Goal: Task Accomplishment & Management: Use online tool/utility

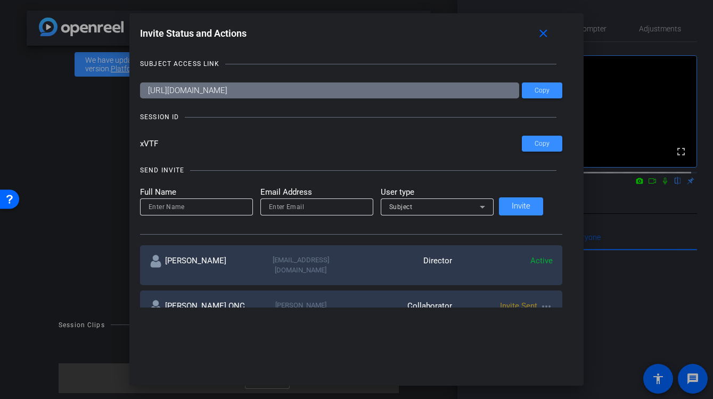
click at [646, 193] on div at bounding box center [356, 199] width 713 height 399
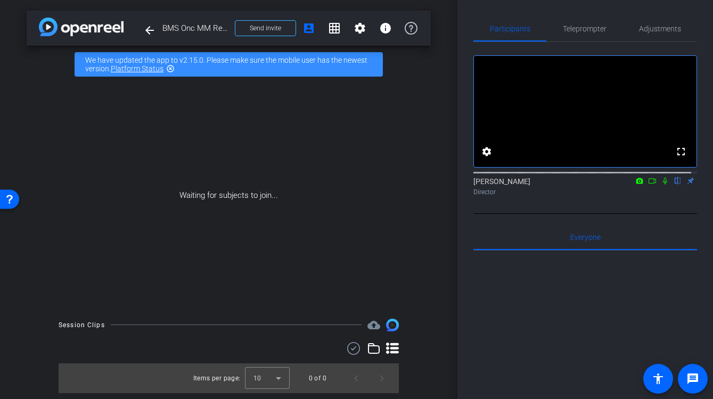
click at [648, 185] on icon at bounding box center [652, 180] width 9 height 7
click at [676, 185] on icon at bounding box center [678, 181] width 4 height 7
click at [280, 30] on span "Send invite" at bounding box center [265, 28] width 31 height 9
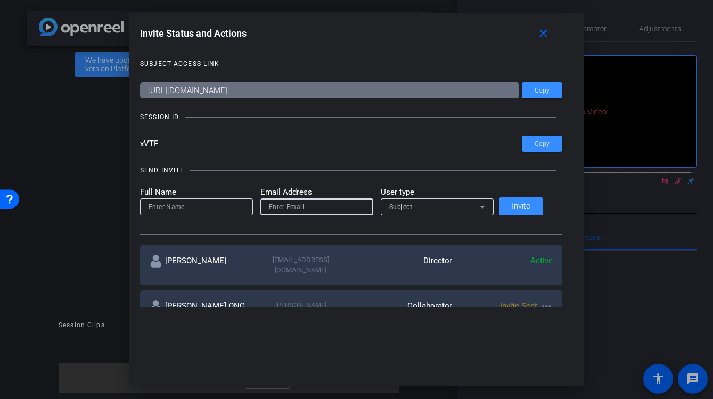
click at [293, 211] on input "email" at bounding box center [317, 207] width 96 height 13
click at [289, 203] on input "email" at bounding box center [317, 207] width 96 height 13
paste input "sarah.trumpinski@bms.com"
type input "sarah.trumpinski@bms.com"
click at [211, 208] on input at bounding box center [197, 207] width 96 height 13
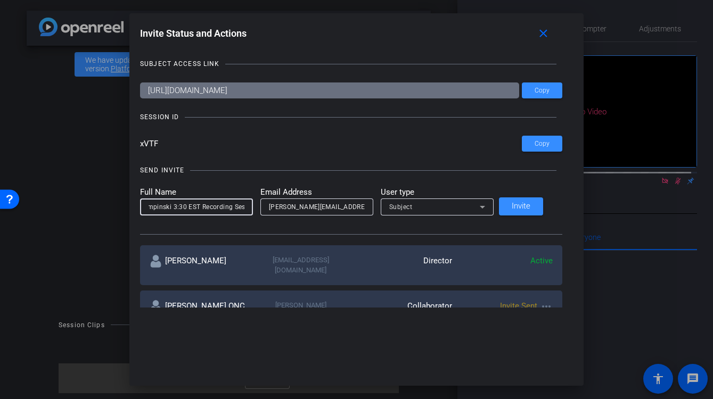
scroll to position [0, 28]
type input "STrumpinski 3:30 EST Recording Session"
click at [485, 206] on icon at bounding box center [482, 207] width 5 height 3
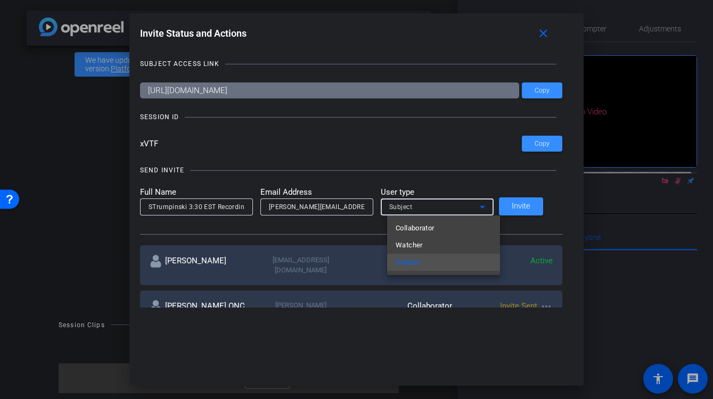
click at [490, 206] on div at bounding box center [356, 199] width 713 height 399
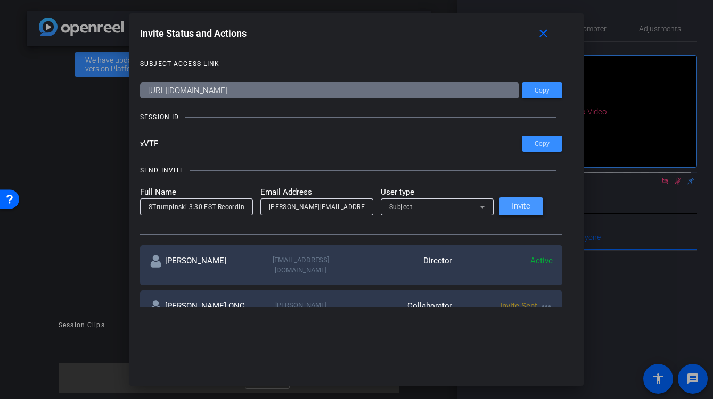
click at [529, 206] on span "Invite" at bounding box center [521, 206] width 19 height 8
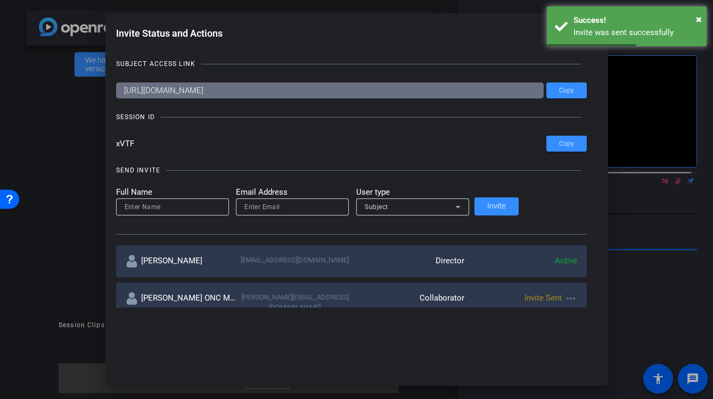
click at [561, 31] on mat-icon "close" at bounding box center [567, 33] width 13 height 13
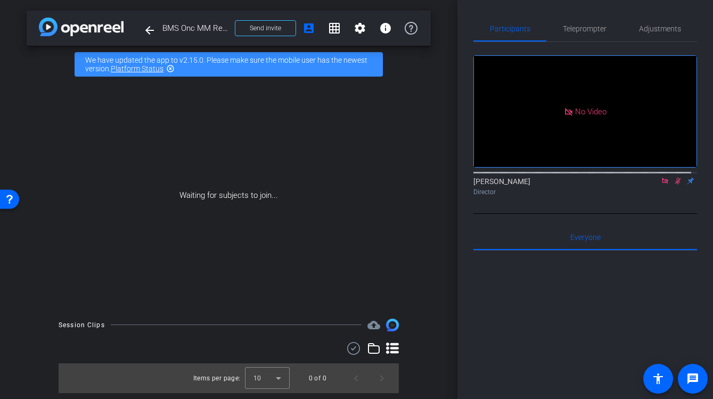
click at [674, 185] on icon at bounding box center [678, 180] width 9 height 7
click at [661, 185] on icon at bounding box center [665, 180] width 9 height 7
click at [648, 185] on icon at bounding box center [652, 180] width 9 height 7
click at [663, 186] on mat-icon at bounding box center [665, 181] width 13 height 10
click at [590, 200] on div "Carlos Cuellar flip Director" at bounding box center [585, 184] width 224 height 32
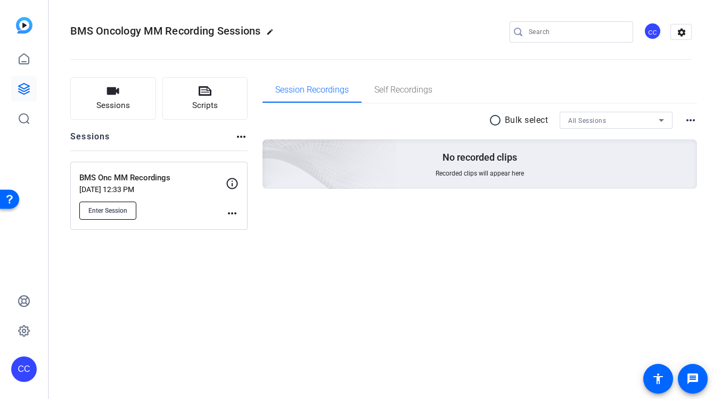
click at [124, 205] on button "Enter Session" at bounding box center [107, 211] width 57 height 18
click at [125, 212] on span "Enter Session" at bounding box center [107, 211] width 39 height 9
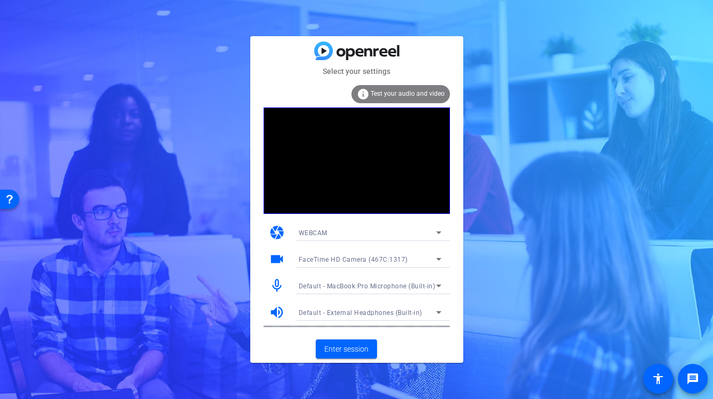
click at [437, 259] on icon at bounding box center [438, 259] width 13 height 13
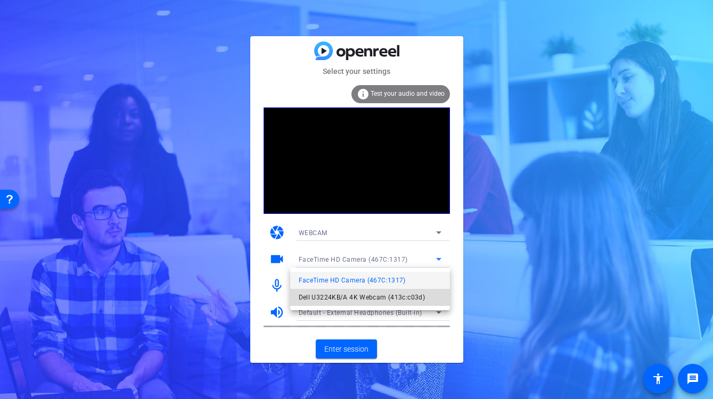
click at [384, 299] on span "Dell U3224KB/A 4K Webcam (413c:c03d)" at bounding box center [362, 297] width 127 height 13
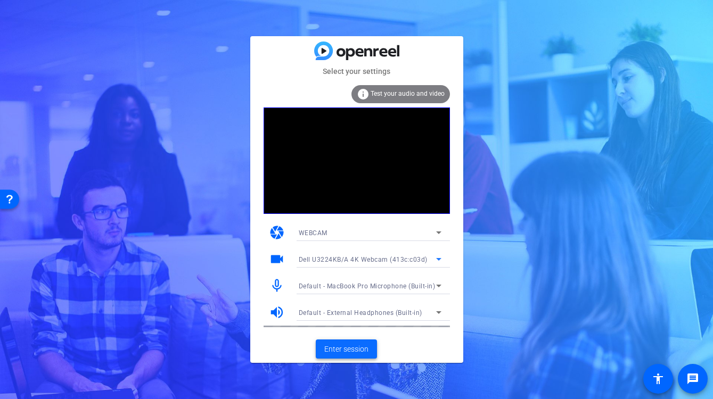
click at [359, 350] on span "Enter session" at bounding box center [346, 349] width 44 height 11
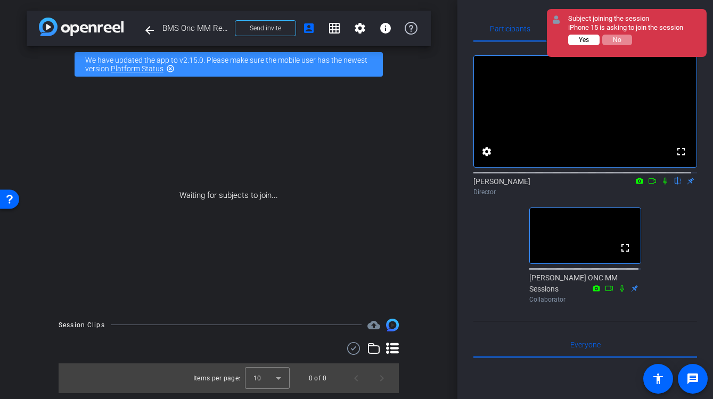
click at [587, 37] on span "Yes" at bounding box center [584, 39] width 10 height 7
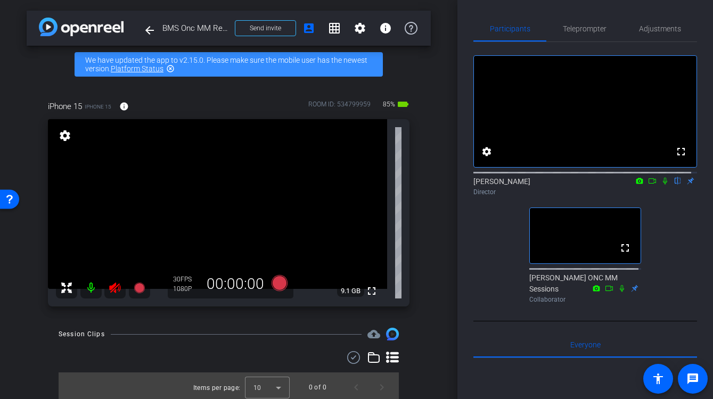
click at [117, 288] on icon at bounding box center [114, 288] width 11 height 11
click at [644, 27] on span "Adjustments" at bounding box center [660, 28] width 42 height 7
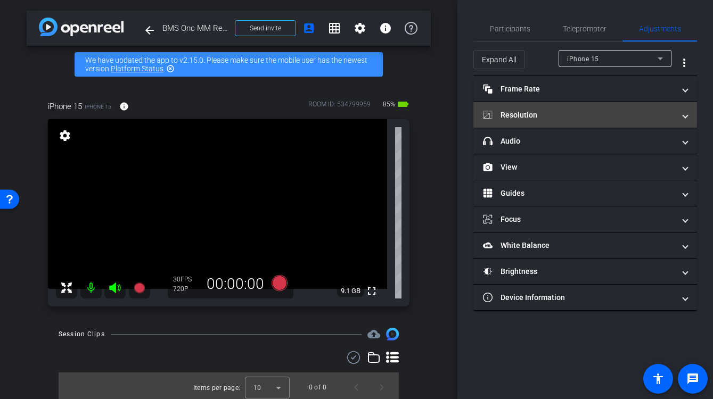
click at [684, 116] on span at bounding box center [685, 115] width 4 height 11
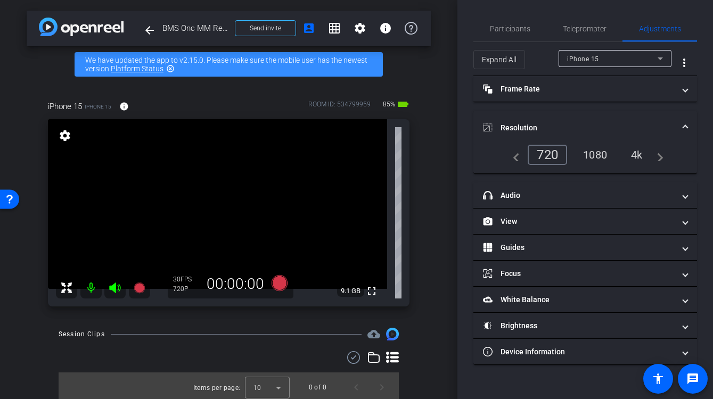
click at [598, 155] on div "1080" at bounding box center [595, 155] width 40 height 18
click at [637, 151] on div "4k" at bounding box center [638, 155] width 28 height 18
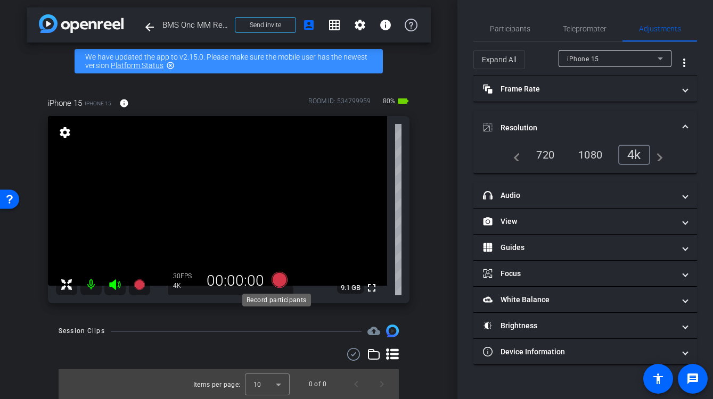
click at [278, 278] on icon at bounding box center [279, 280] width 16 height 16
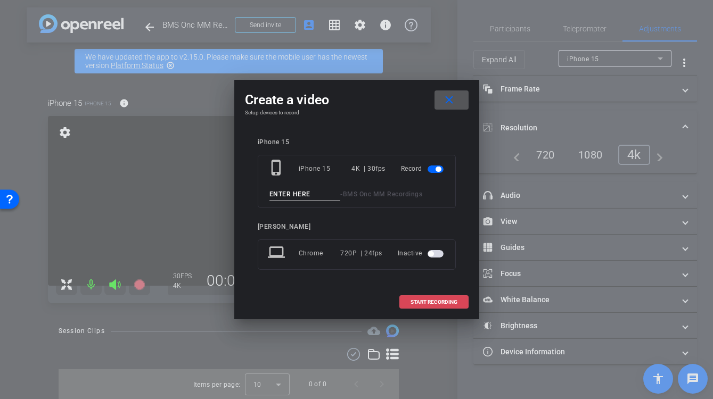
click at [430, 302] on span "START RECORDING" at bounding box center [434, 302] width 47 height 5
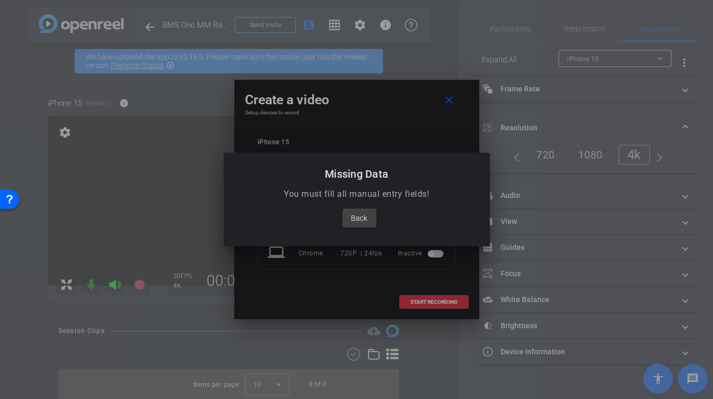
click at [446, 99] on div at bounding box center [356, 199] width 713 height 399
click at [356, 222] on span "Back" at bounding box center [359, 218] width 17 height 13
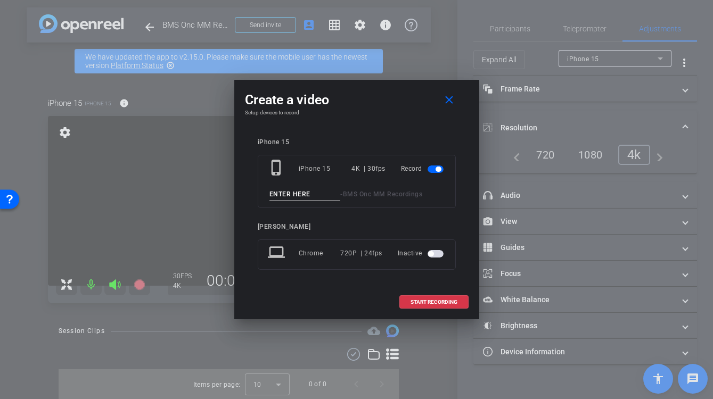
click at [305, 191] on input at bounding box center [304, 194] width 71 height 13
type input "[PERSON_NAME]"
click at [430, 298] on span at bounding box center [434, 303] width 68 height 26
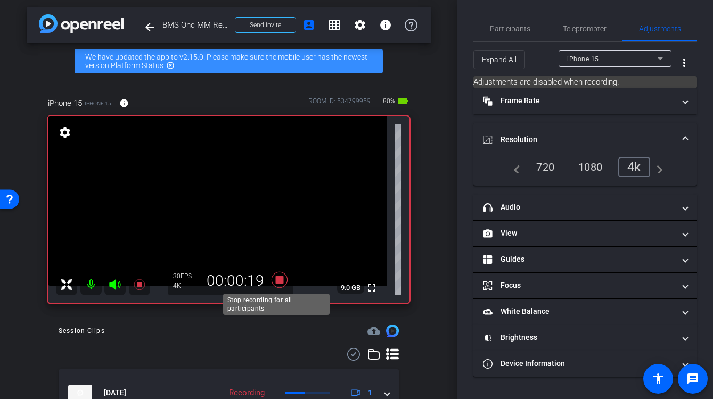
click at [277, 278] on icon at bounding box center [279, 280] width 16 height 16
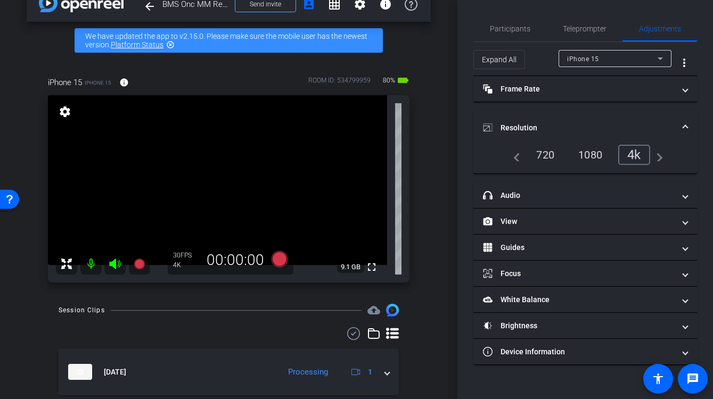
scroll to position [50, 0]
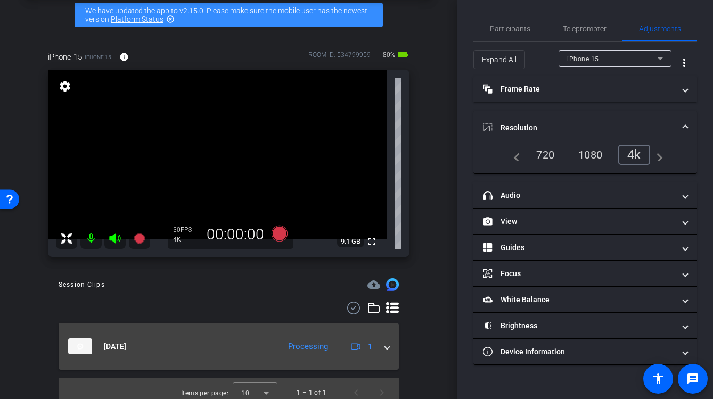
click at [385, 346] on span at bounding box center [387, 346] width 4 height 11
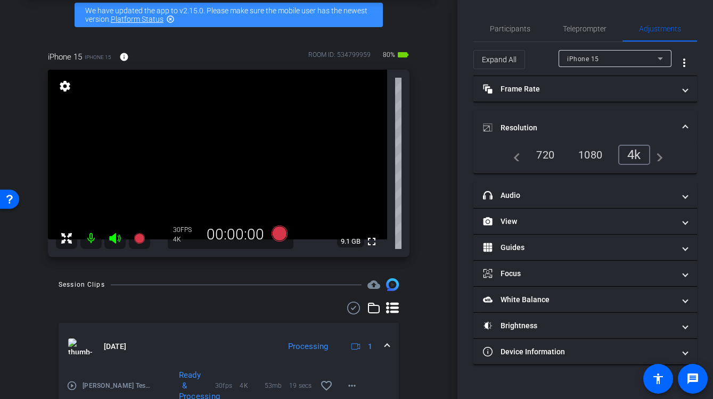
scroll to position [89, 0]
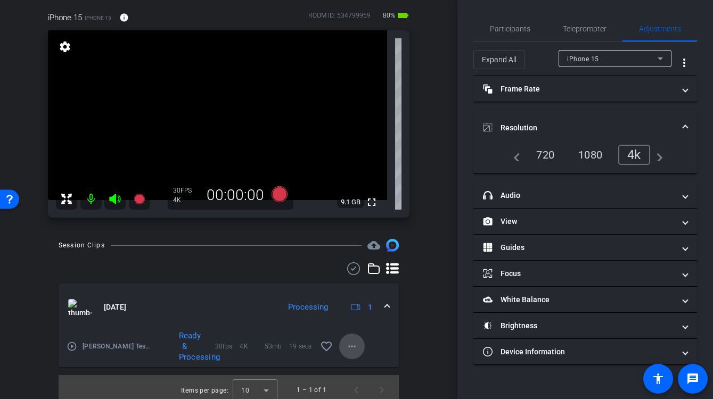
click at [346, 349] on mat-icon "more_horiz" at bounding box center [352, 346] width 13 height 13
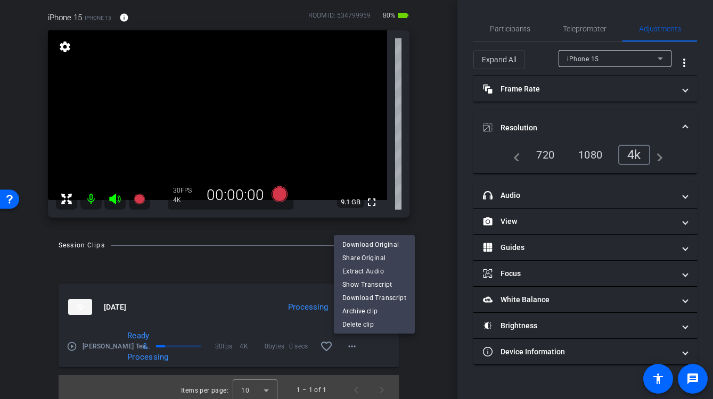
click at [362, 232] on div at bounding box center [356, 199] width 713 height 399
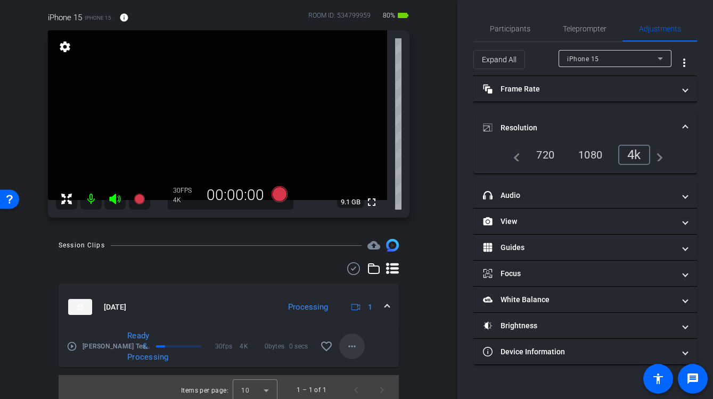
click at [349, 348] on mat-icon "more_horiz" at bounding box center [352, 346] width 13 height 13
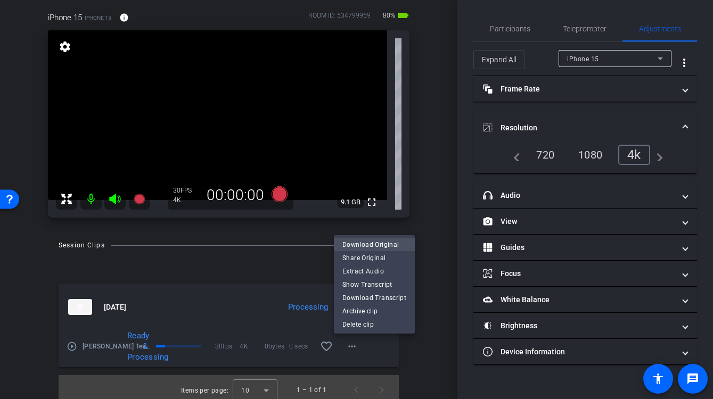
click at [365, 243] on span "Download Original" at bounding box center [374, 245] width 64 height 13
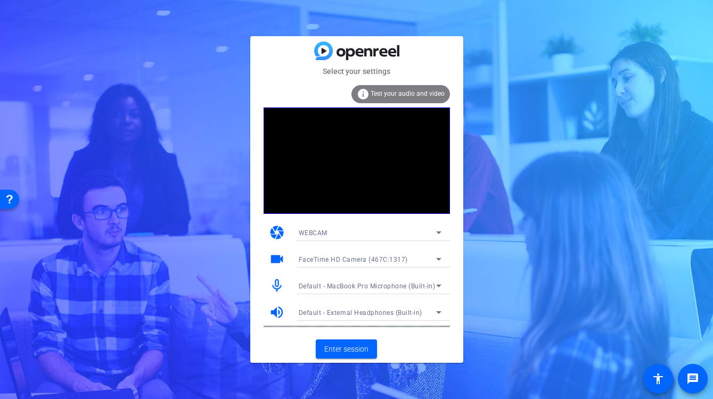
click at [386, 252] on div "FaceTime HD Camera (467C:1317)" at bounding box center [370, 259] width 143 height 17
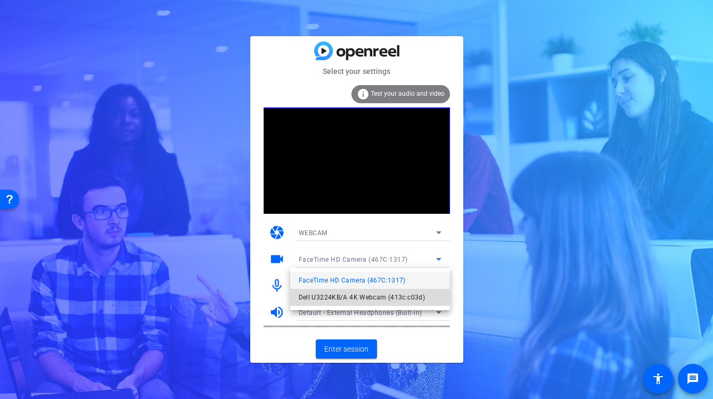
click at [371, 297] on span "Dell U3224KB/A 4K Webcam (413c:c03d)" at bounding box center [362, 297] width 127 height 13
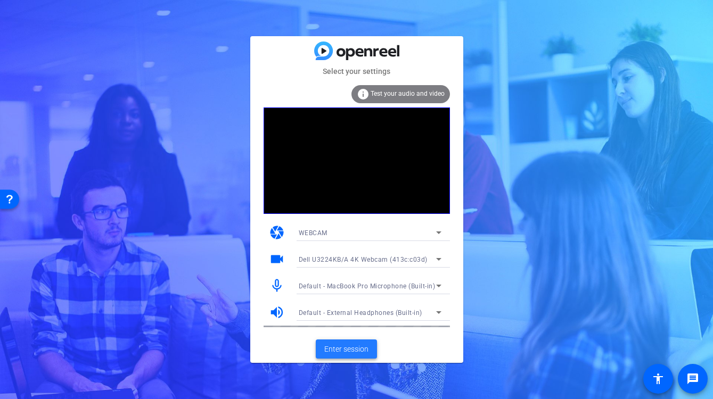
click at [359, 344] on span "Enter session" at bounding box center [346, 349] width 44 height 11
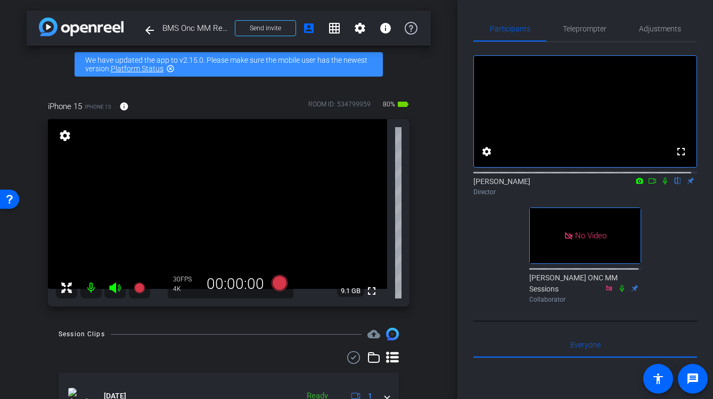
click at [648, 185] on icon at bounding box center [652, 180] width 9 height 7
click at [276, 280] on icon at bounding box center [279, 283] width 16 height 16
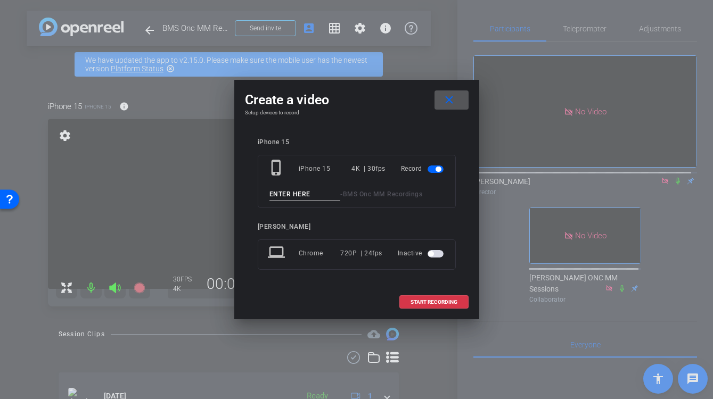
click at [299, 195] on input at bounding box center [304, 194] width 71 height 13
type input "Sarah take 1"
click at [436, 300] on span "START RECORDING" at bounding box center [434, 302] width 47 height 5
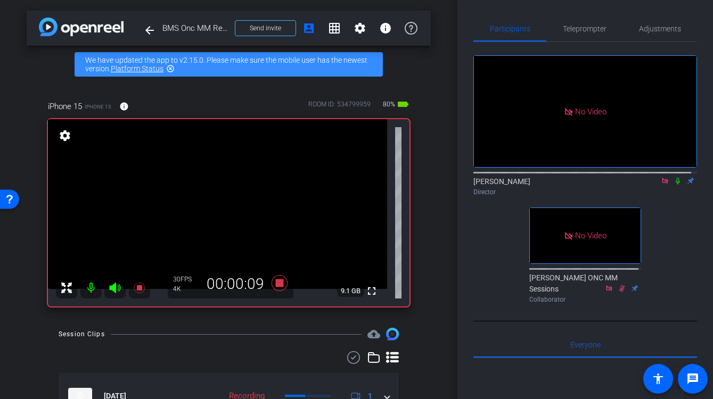
click at [676, 185] on icon at bounding box center [678, 181] width 4 height 7
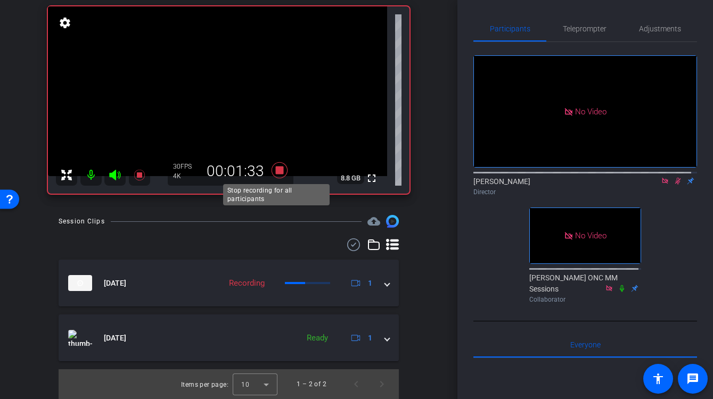
click at [274, 169] on icon at bounding box center [279, 170] width 16 height 16
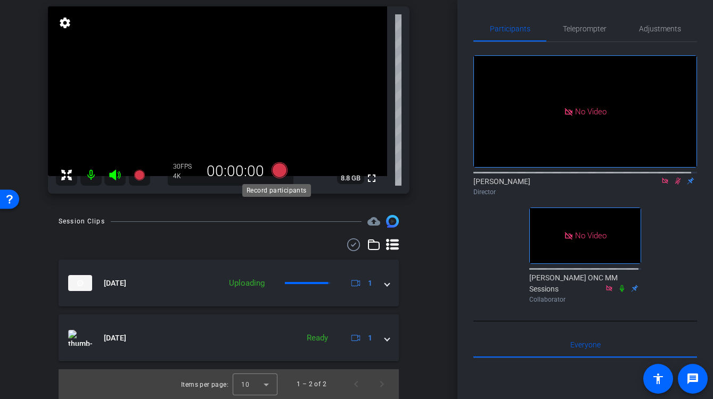
click at [277, 169] on icon at bounding box center [279, 170] width 16 height 16
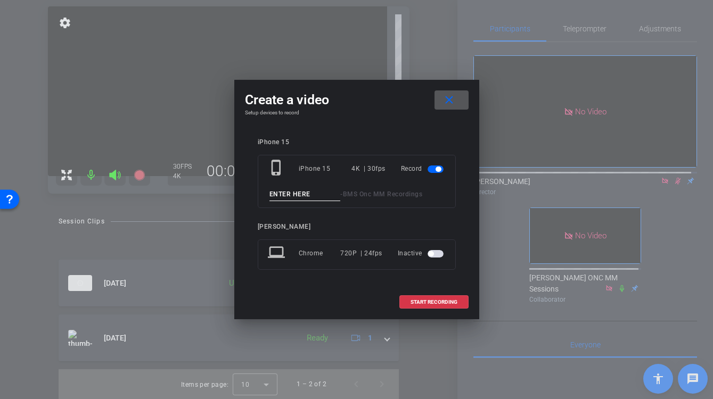
click at [290, 190] on div "phone_iphone iPhone 15 4K | 30fps Record - BMS Onc MM Recordings" at bounding box center [357, 181] width 198 height 53
click at [288, 195] on input at bounding box center [304, 194] width 71 height 13
type input "Sara take 2"
click at [430, 306] on span at bounding box center [434, 303] width 68 height 26
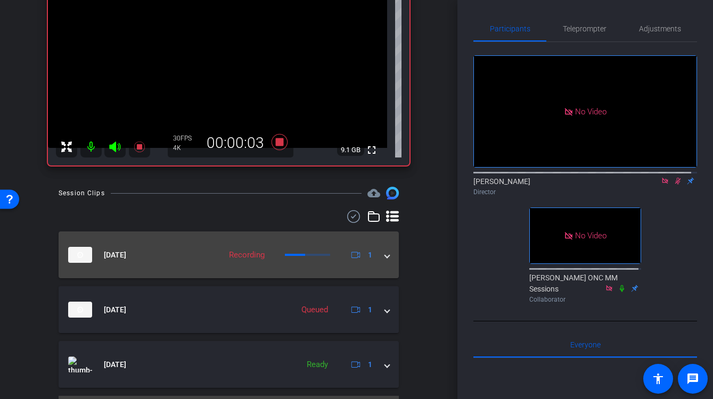
scroll to position [168, 0]
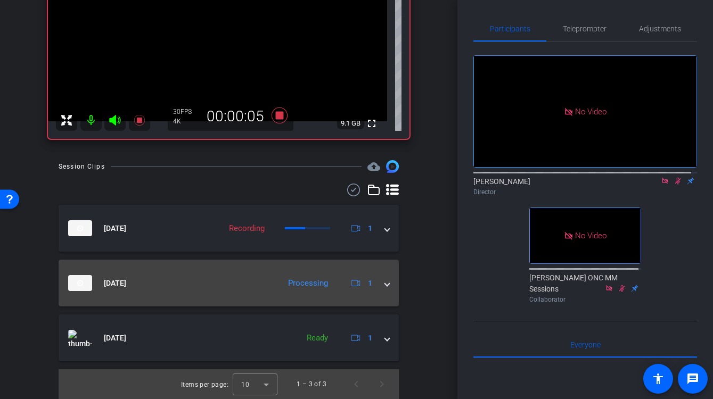
click at [378, 282] on div "[DATE] Processing 1" at bounding box center [226, 283] width 317 height 16
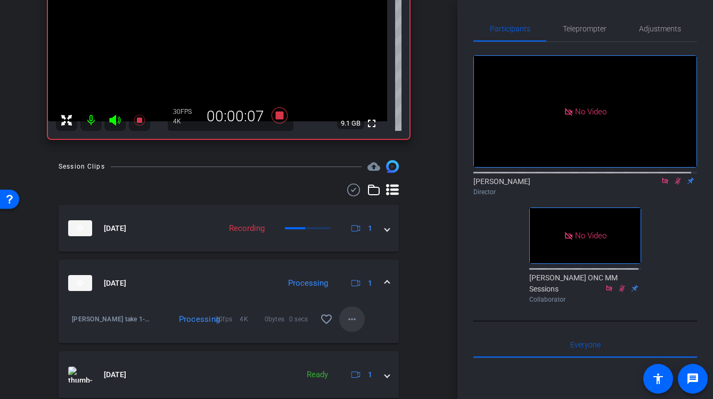
click at [346, 318] on mat-icon "more_horiz" at bounding box center [352, 319] width 13 height 13
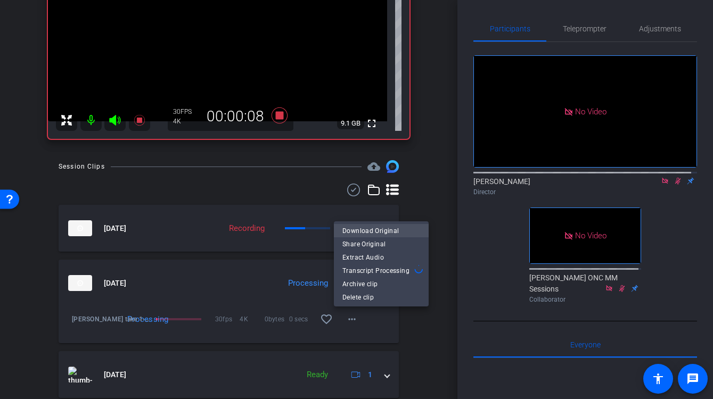
click at [359, 231] on span "Download Original" at bounding box center [381, 231] width 78 height 13
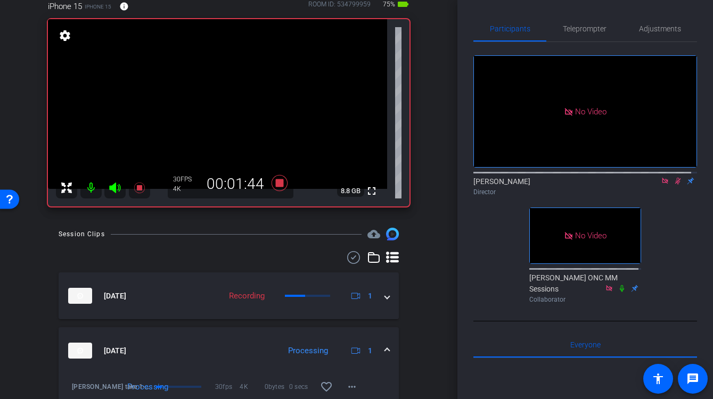
scroll to position [156, 0]
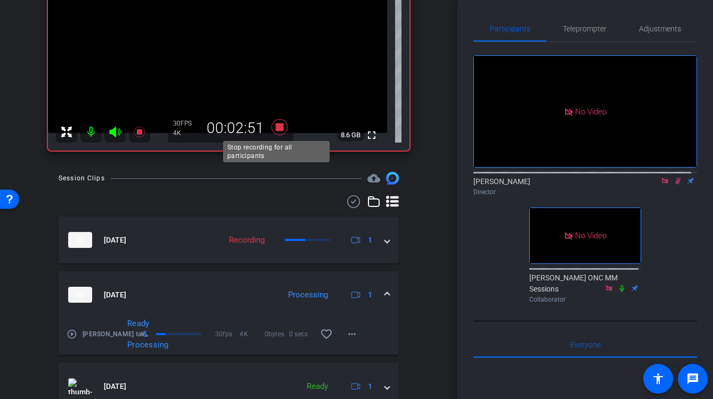
click at [276, 121] on icon at bounding box center [280, 127] width 26 height 19
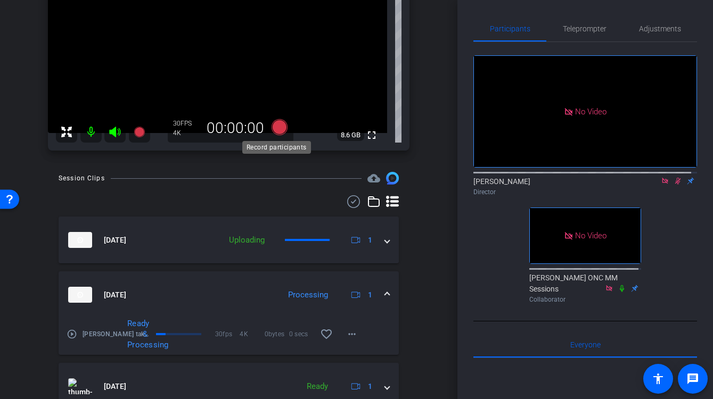
click at [276, 124] on icon at bounding box center [279, 127] width 16 height 16
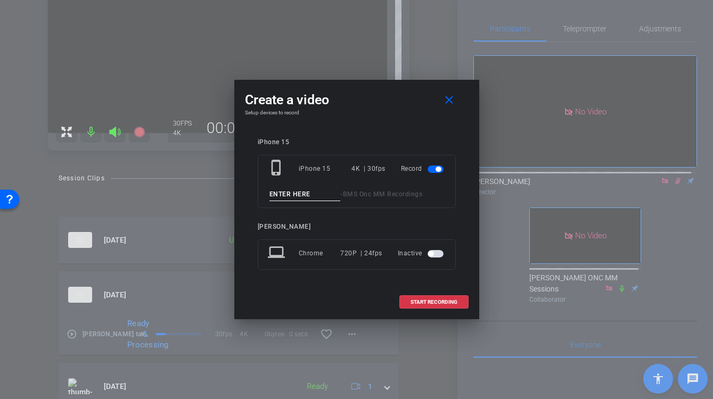
click at [294, 196] on input at bounding box center [304, 194] width 71 height 13
type input "Sarah take 2"
click at [434, 300] on span "START RECORDING" at bounding box center [434, 302] width 47 height 5
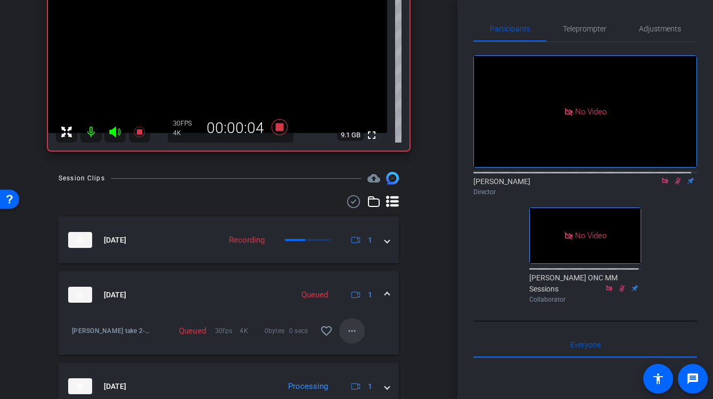
click at [348, 332] on mat-icon "more_horiz" at bounding box center [352, 331] width 13 height 13
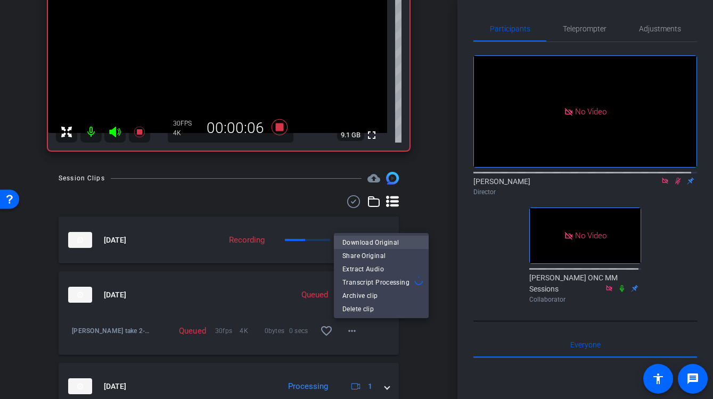
click at [356, 243] on span "Download Original" at bounding box center [381, 242] width 78 height 13
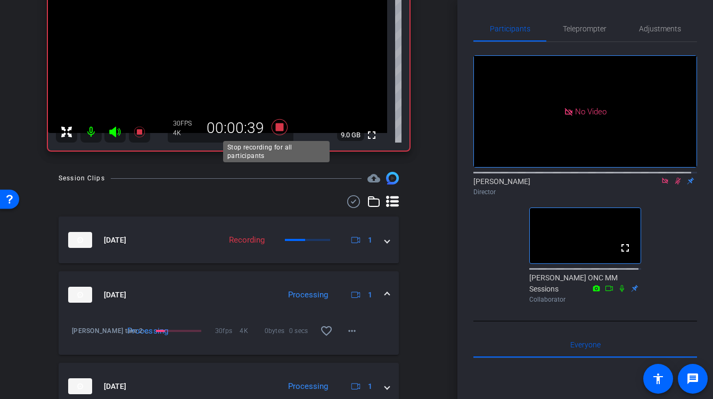
click at [279, 124] on icon at bounding box center [279, 127] width 16 height 16
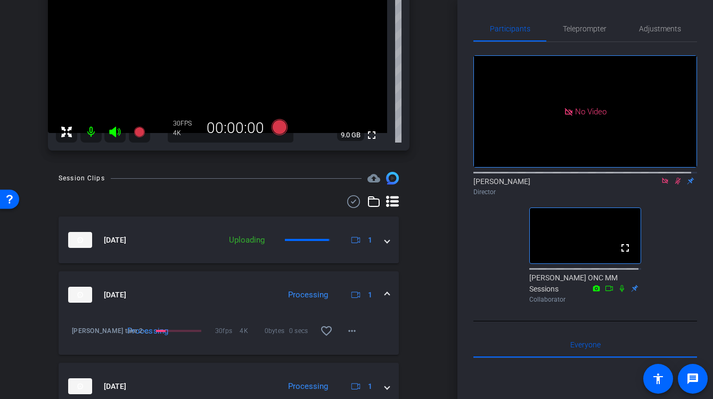
click at [675, 185] on icon at bounding box center [678, 181] width 6 height 7
click at [661, 185] on icon at bounding box center [665, 180] width 9 height 7
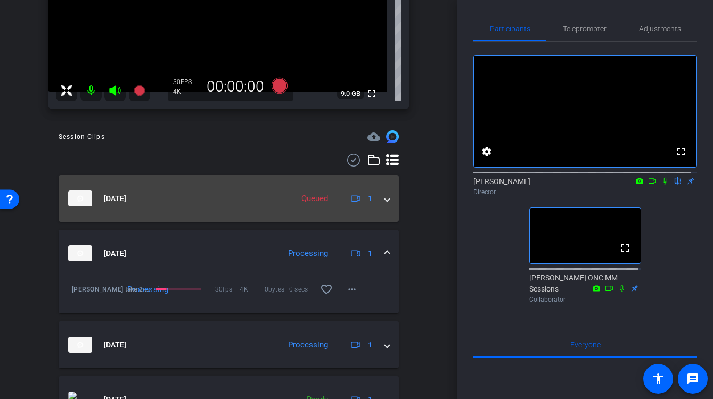
scroll to position [204, 0]
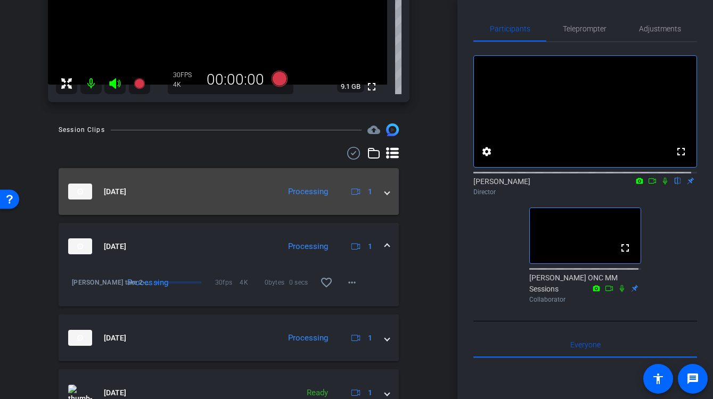
click at [385, 191] on span at bounding box center [387, 191] width 4 height 11
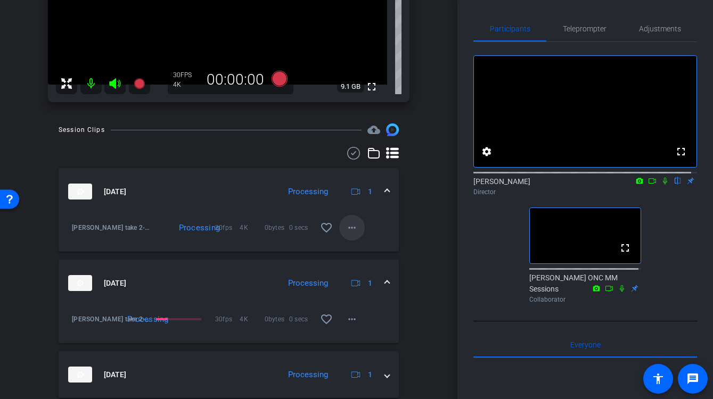
click at [347, 227] on mat-icon "more_horiz" at bounding box center [352, 228] width 13 height 13
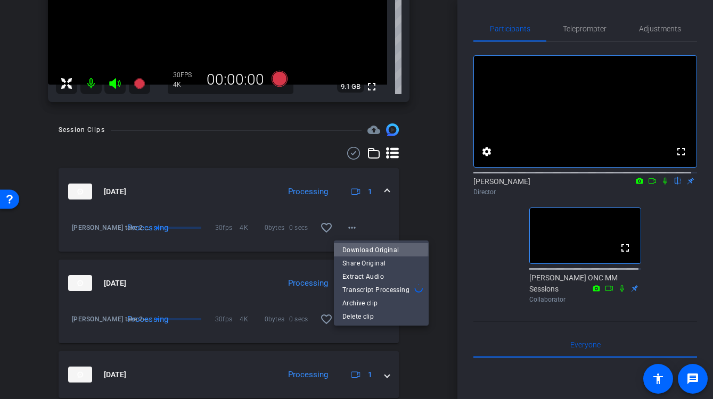
click at [373, 249] on span "Download Original" at bounding box center [381, 250] width 78 height 13
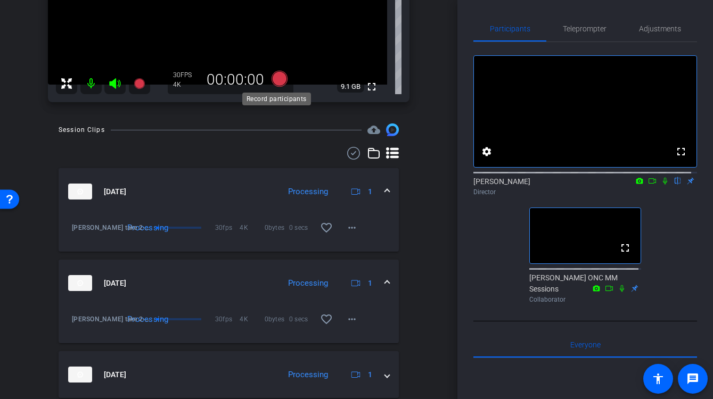
click at [278, 80] on icon at bounding box center [279, 79] width 16 height 16
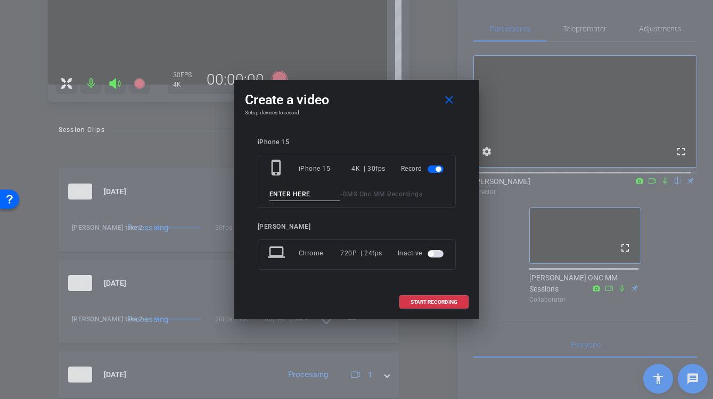
click at [291, 192] on input at bounding box center [304, 194] width 71 height 13
click at [298, 196] on input "sara h tak 1 first question" at bounding box center [304, 194] width 71 height 13
type input "sara h tak 4 first question"
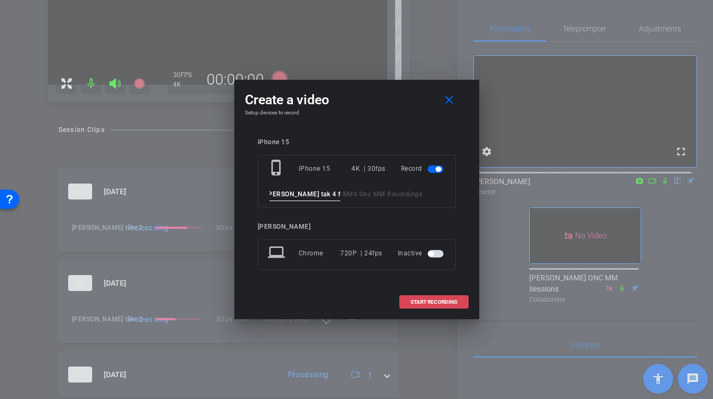
click at [452, 302] on span "START RECORDING" at bounding box center [434, 302] width 47 height 5
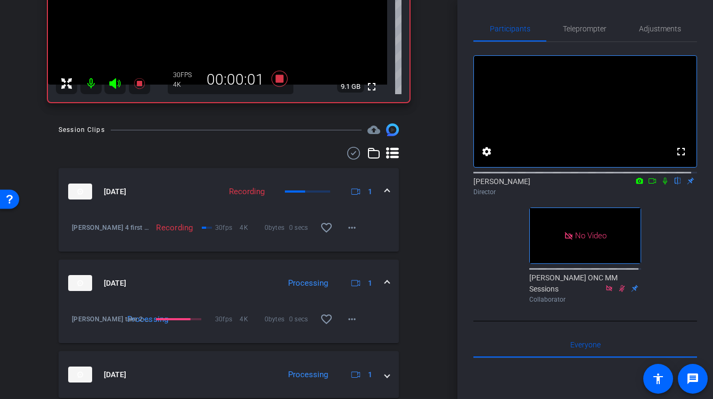
click at [649, 185] on icon at bounding box center [652, 180] width 9 height 7
click at [674, 185] on icon at bounding box center [678, 180] width 9 height 7
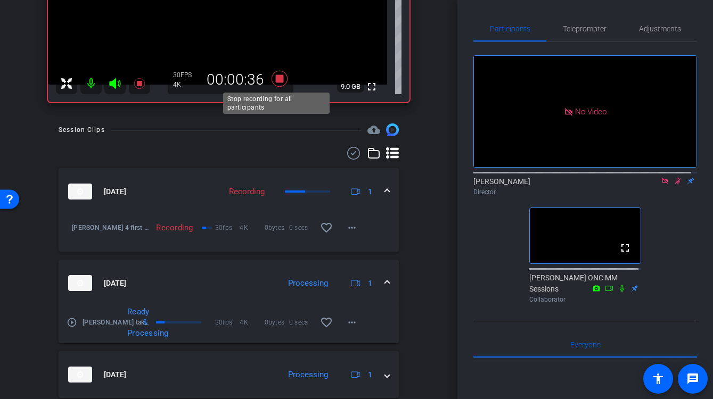
click at [276, 79] on icon at bounding box center [279, 79] width 16 height 16
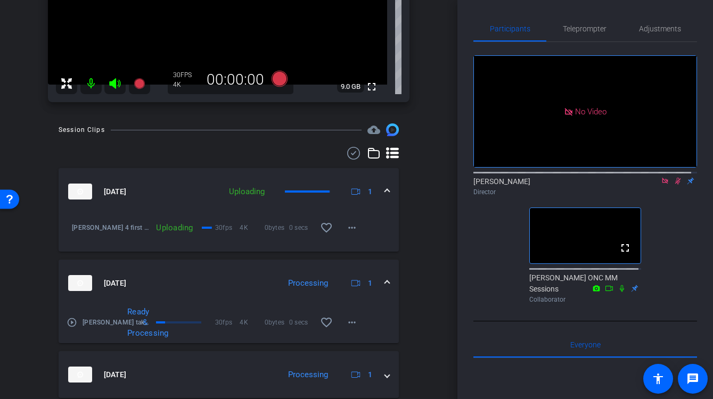
click at [675, 185] on icon at bounding box center [678, 181] width 6 height 7
click at [346, 226] on mat-icon "more_horiz" at bounding box center [352, 228] width 13 height 13
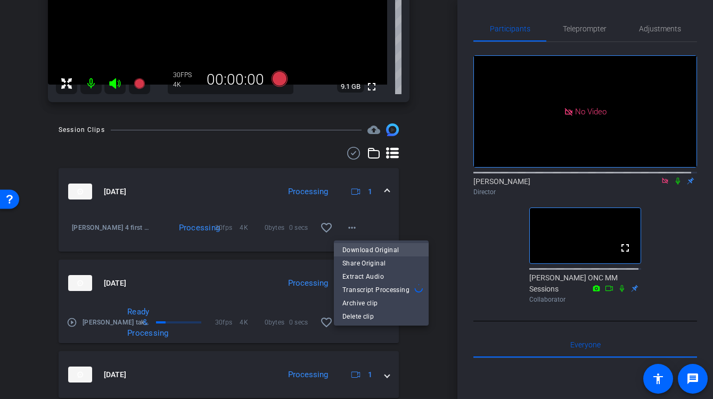
click at [359, 245] on span "Download Original" at bounding box center [381, 250] width 78 height 13
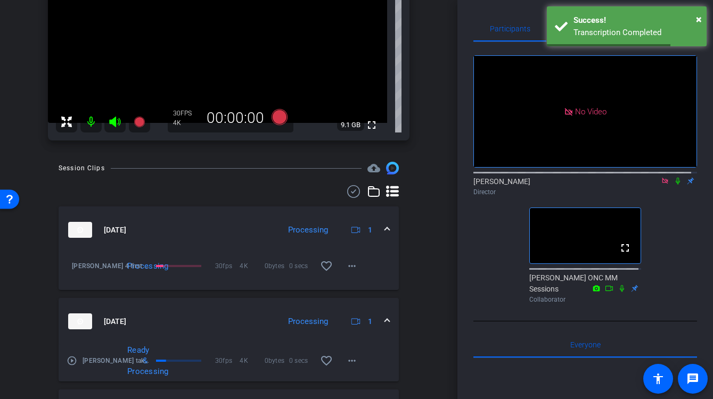
scroll to position [132, 0]
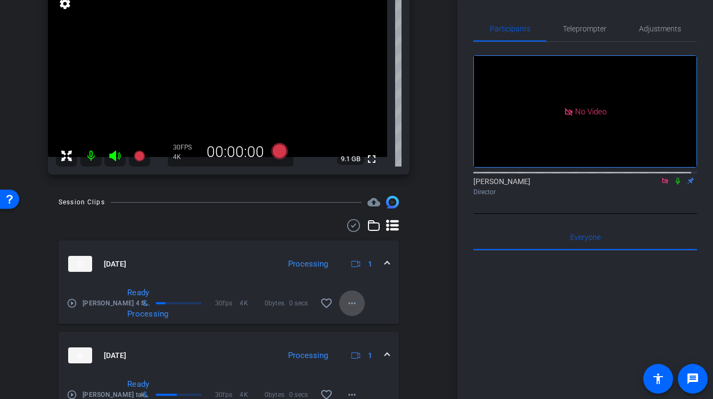
click at [347, 300] on mat-icon "more_horiz" at bounding box center [352, 303] width 13 height 13
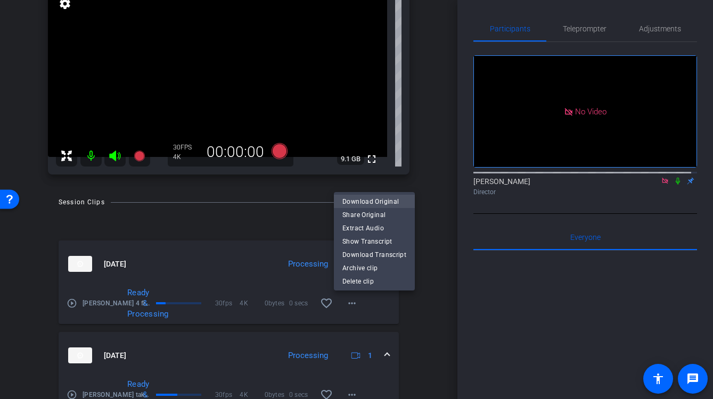
click at [379, 201] on span "Download Original" at bounding box center [374, 201] width 64 height 13
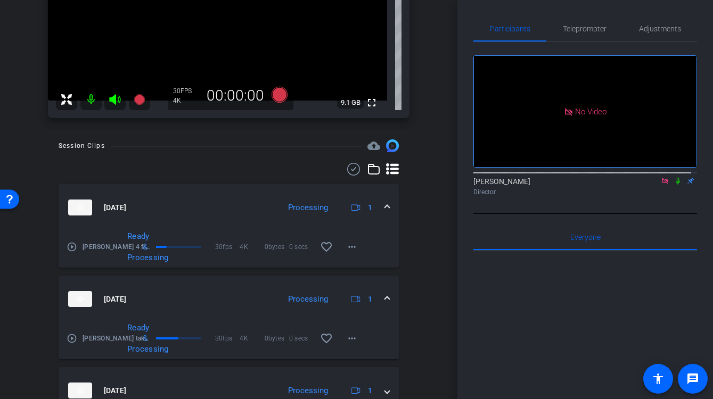
scroll to position [195, 0]
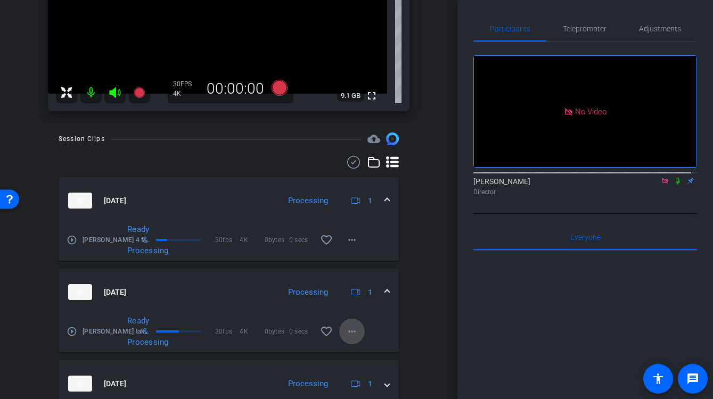
click at [346, 331] on mat-icon "more_horiz" at bounding box center [352, 331] width 13 height 13
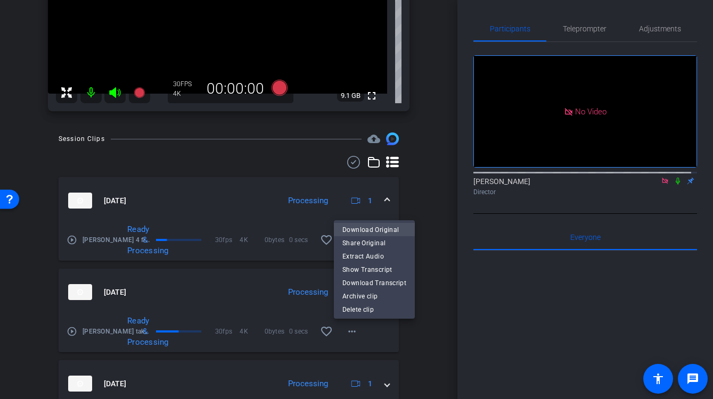
click at [353, 229] on span "Download Original" at bounding box center [374, 230] width 64 height 13
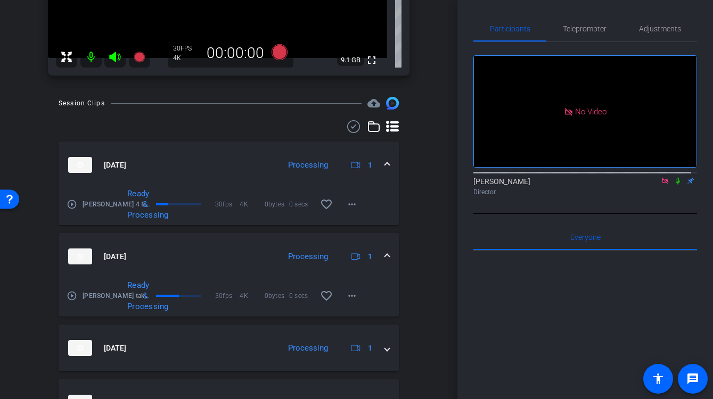
scroll to position [311, 0]
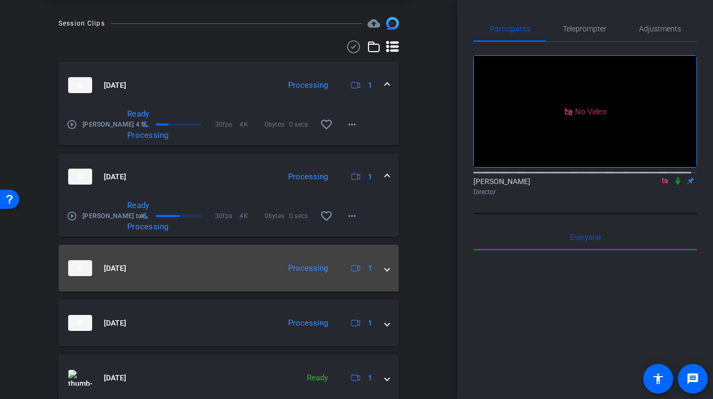
click at [385, 269] on span at bounding box center [387, 268] width 4 height 11
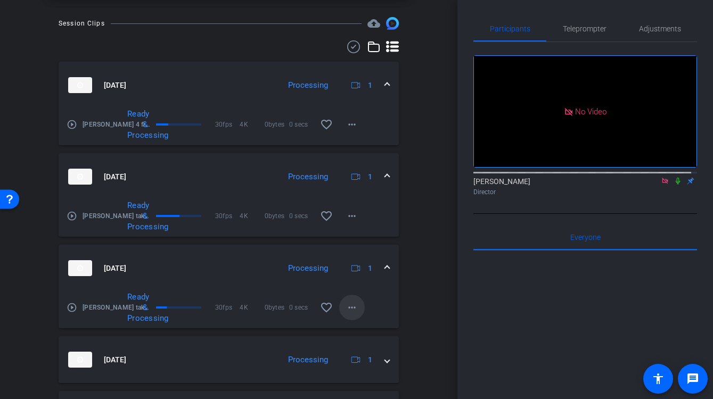
click at [346, 309] on mat-icon "more_horiz" at bounding box center [352, 307] width 13 height 13
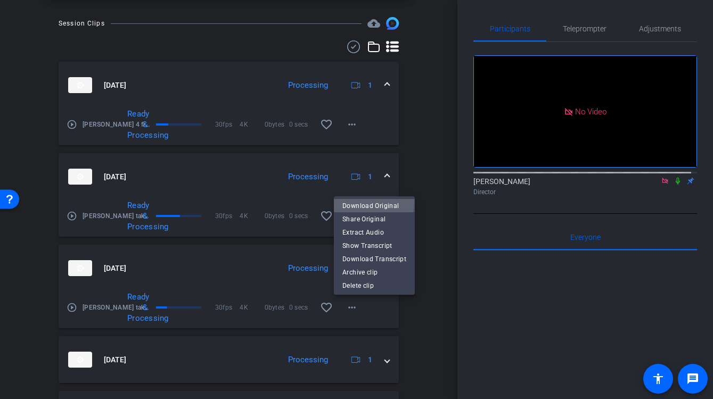
click at [358, 201] on span "Download Original" at bounding box center [374, 206] width 64 height 13
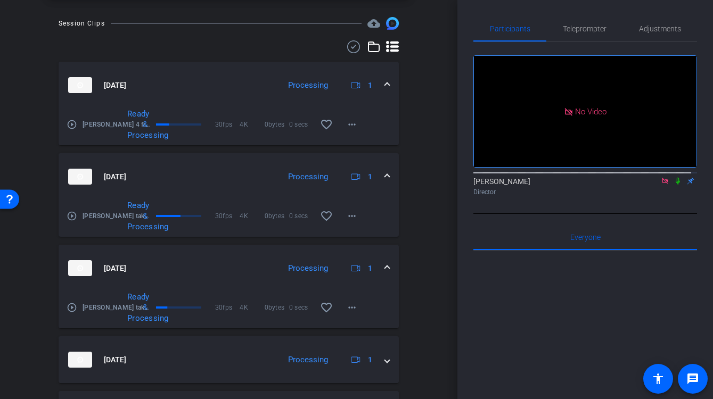
scroll to position [388, 0]
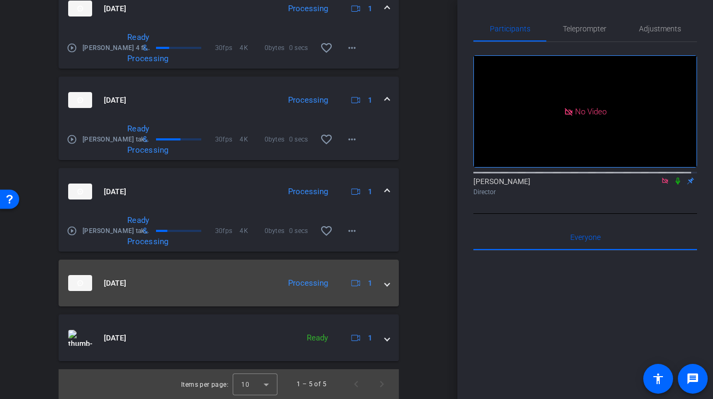
click at [385, 283] on span at bounding box center [387, 283] width 4 height 11
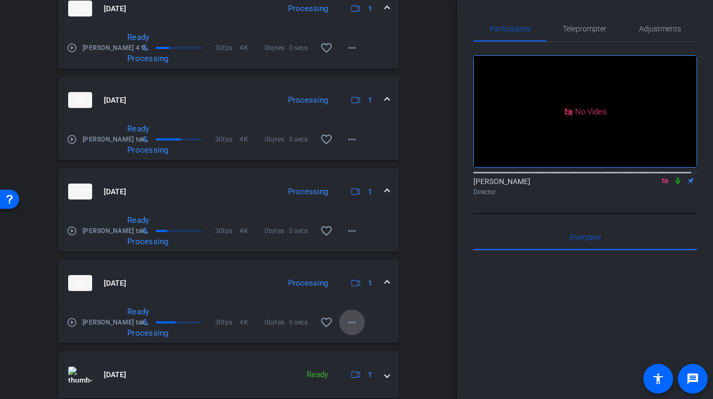
click at [351, 321] on mat-icon "more_horiz" at bounding box center [352, 322] width 13 height 13
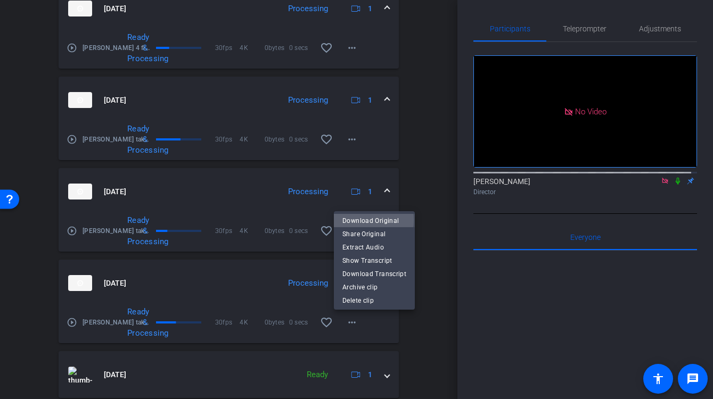
click at [364, 220] on span "Download Original" at bounding box center [374, 221] width 64 height 13
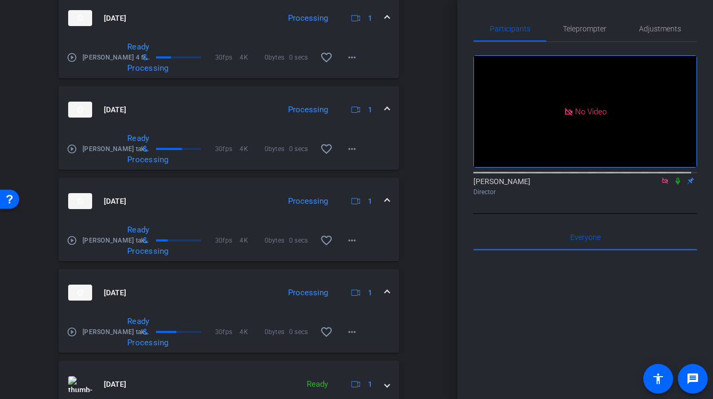
scroll to position [417, 0]
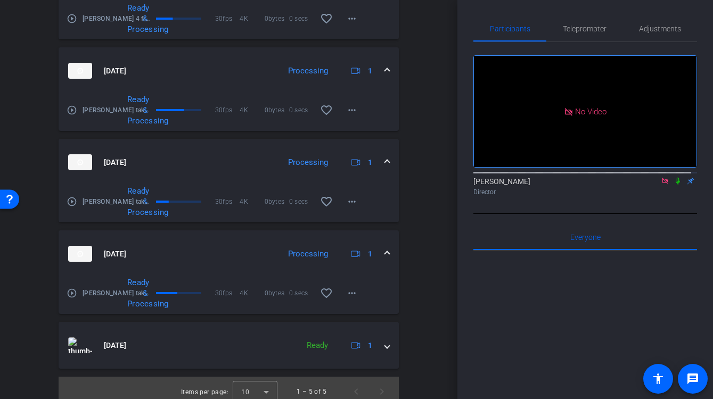
click at [661, 185] on icon at bounding box center [665, 180] width 9 height 7
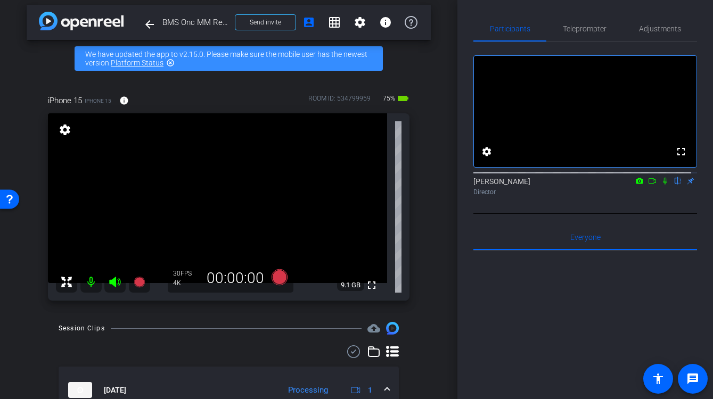
scroll to position [0, 0]
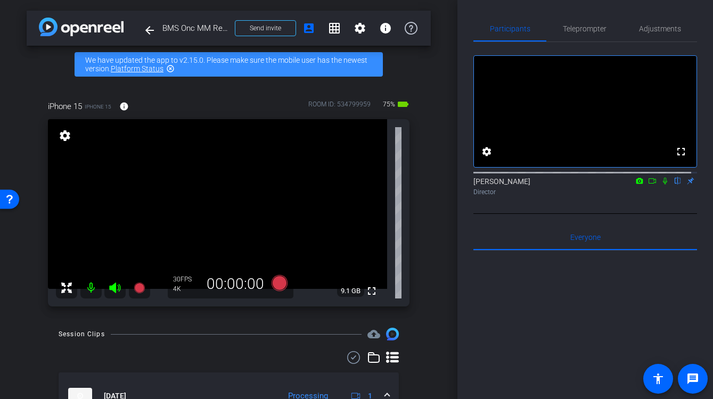
click at [648, 185] on icon at bounding box center [652, 180] width 9 height 7
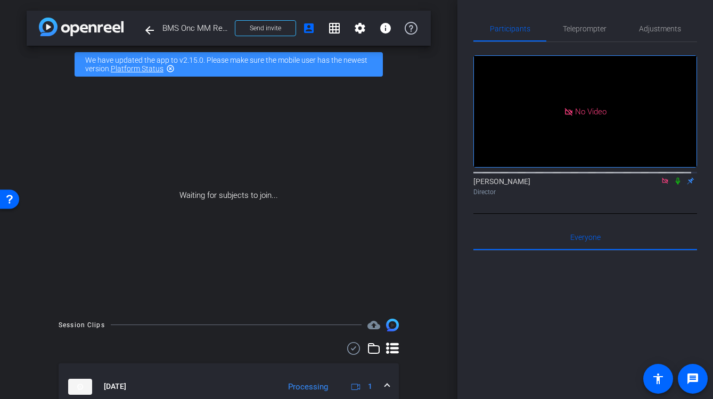
click at [676, 185] on icon at bounding box center [678, 181] width 4 height 7
